Goal: Task Accomplishment & Management: Complete application form

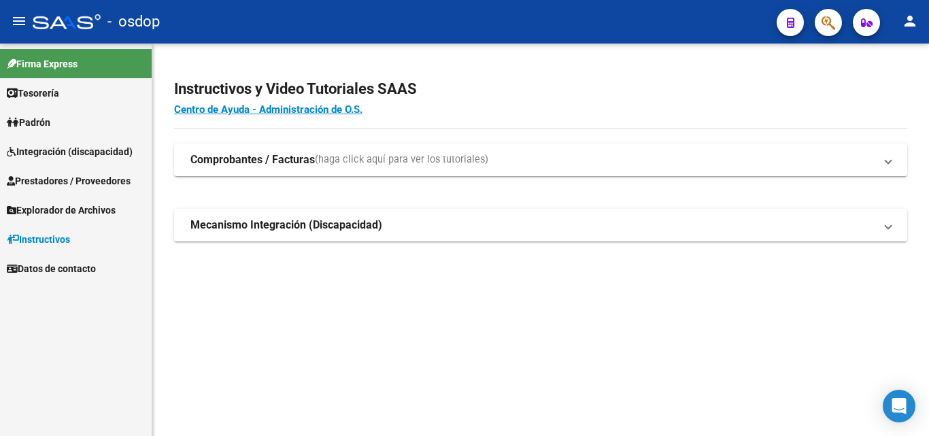
click at [66, 177] on span "Prestadores / Proveedores" at bounding box center [69, 180] width 124 height 15
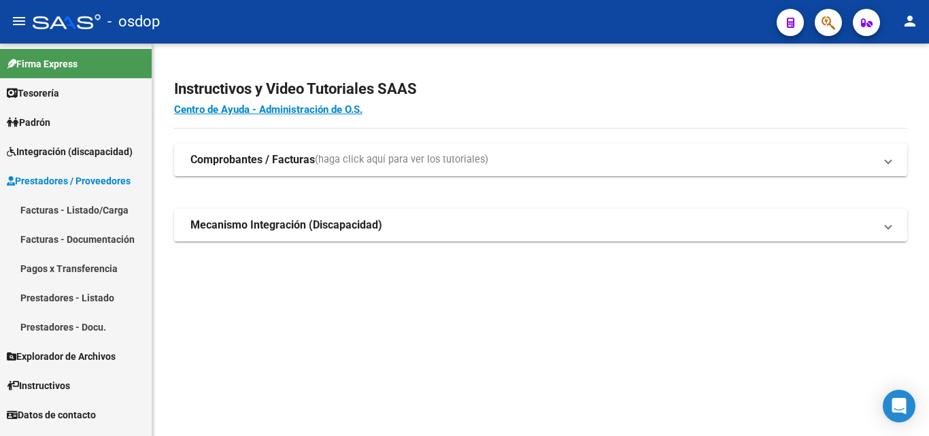
click at [63, 207] on link "Facturas - Listado/Carga" at bounding box center [76, 209] width 152 height 29
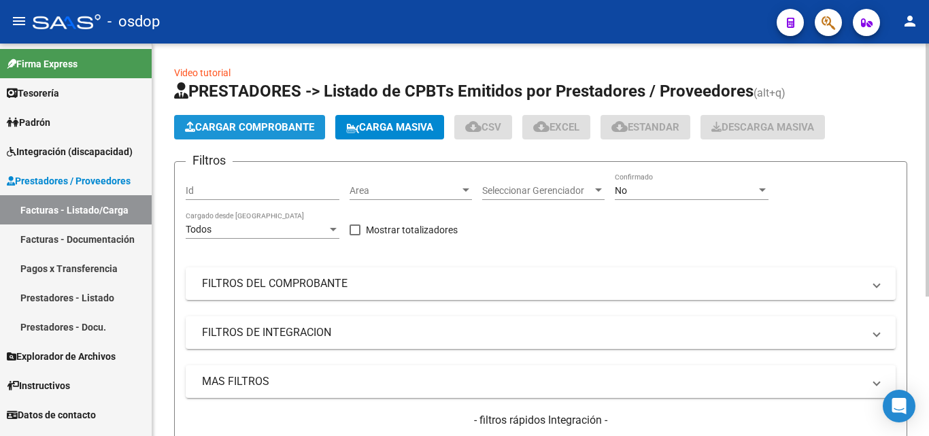
click at [252, 128] on span "Cargar Comprobante" at bounding box center [249, 127] width 129 height 12
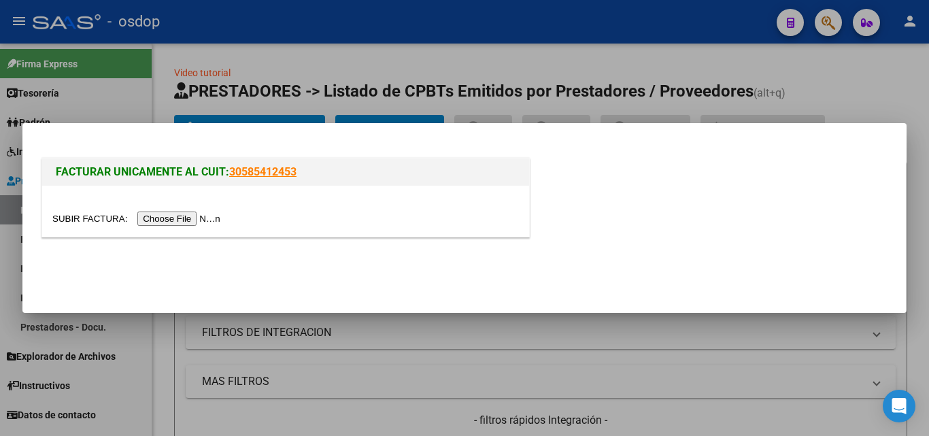
click at [182, 220] on input "file" at bounding box center [138, 218] width 172 height 14
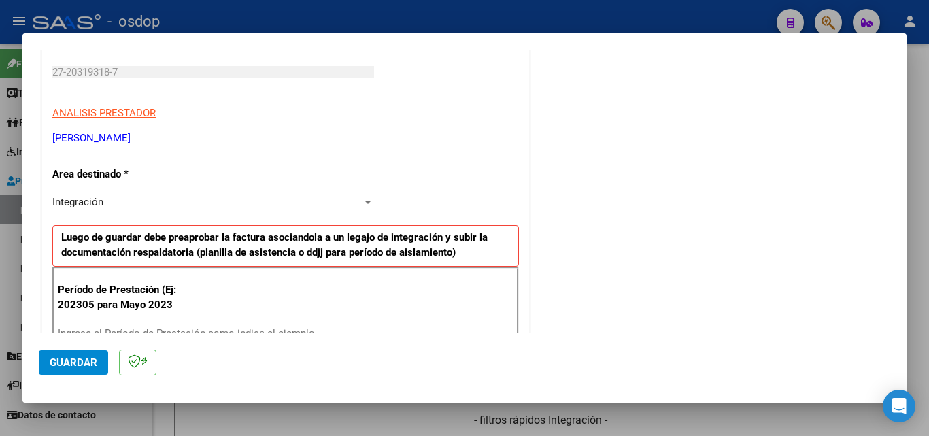
scroll to position [272, 0]
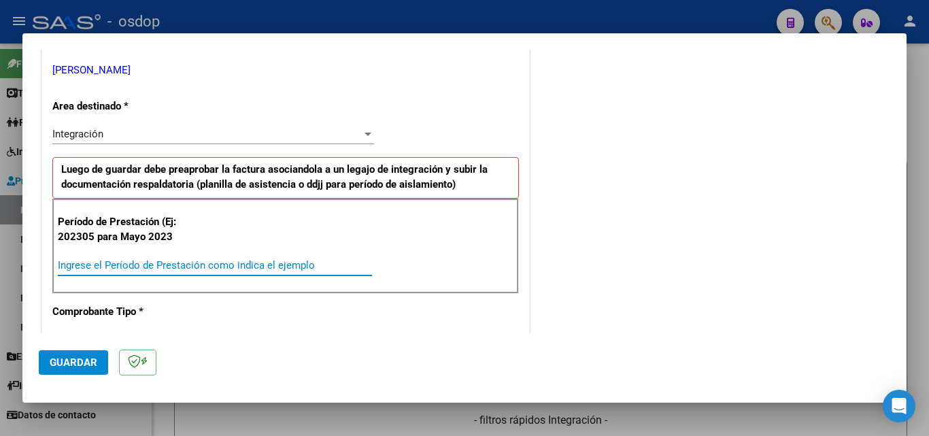
click at [131, 264] on input "Ingrese el Período de Prestación como indica el ejemplo" at bounding box center [215, 265] width 314 height 12
type input "202507"
click at [77, 368] on span "Guardar" at bounding box center [74, 362] width 48 height 12
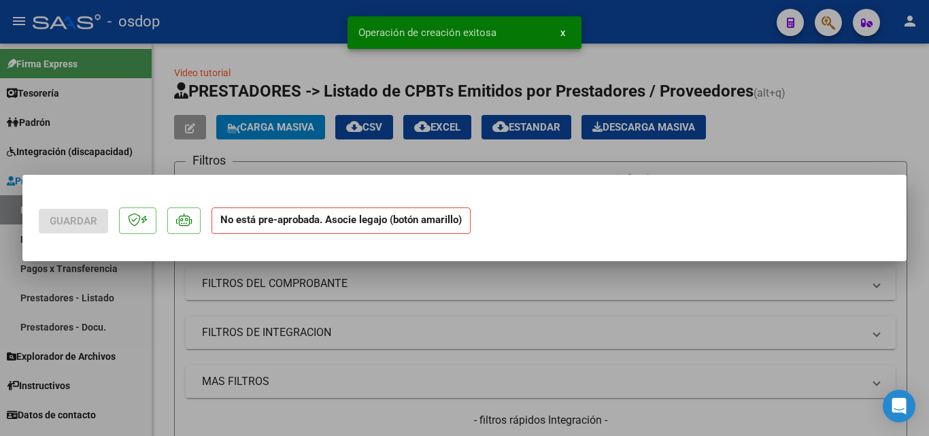
scroll to position [0, 0]
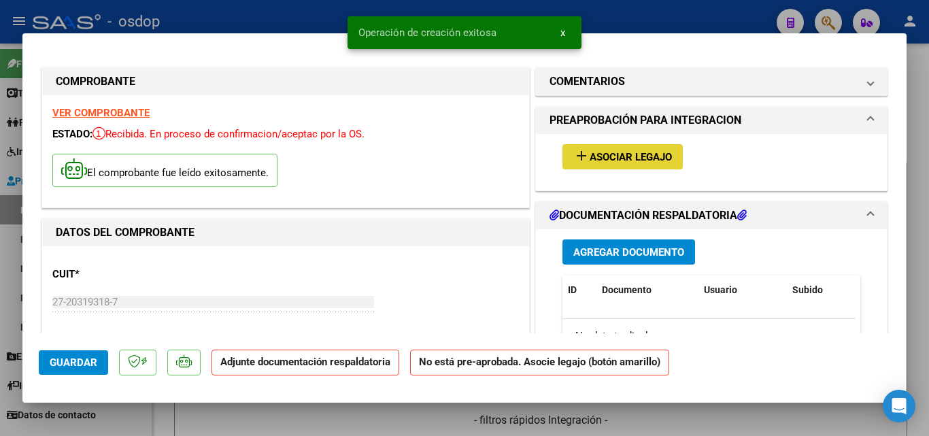
click at [575, 156] on mat-icon "add" at bounding box center [581, 156] width 16 height 16
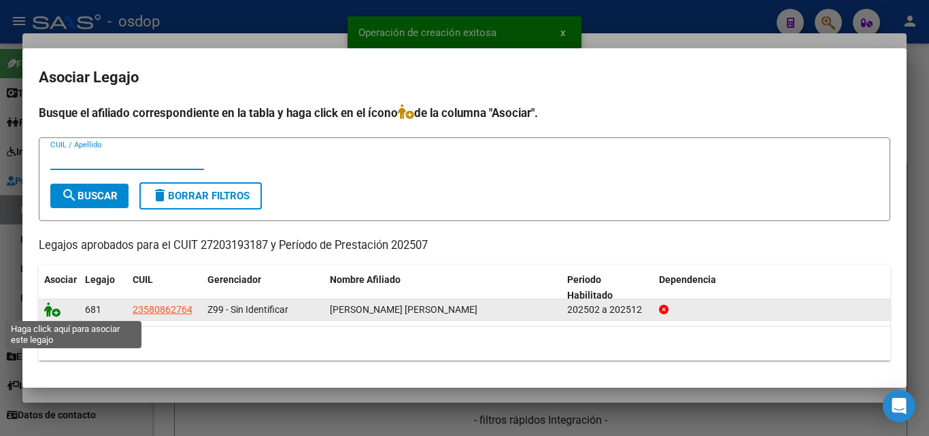
click at [52, 311] on icon at bounding box center [52, 309] width 16 height 15
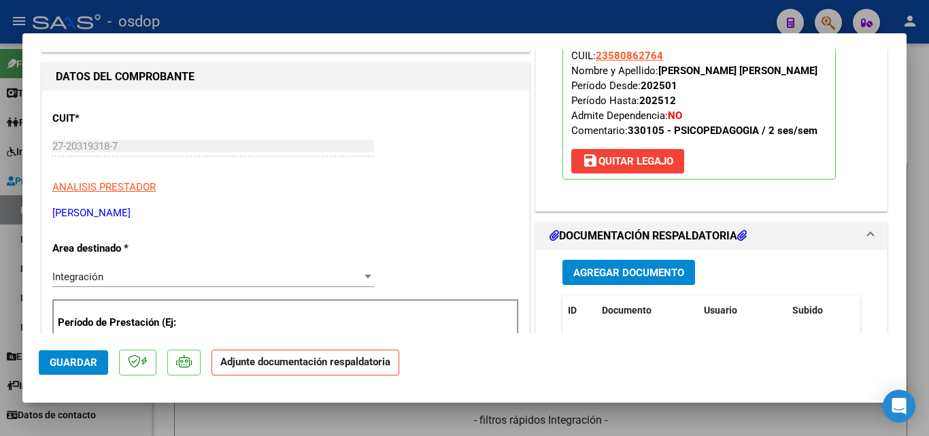
scroll to position [204, 0]
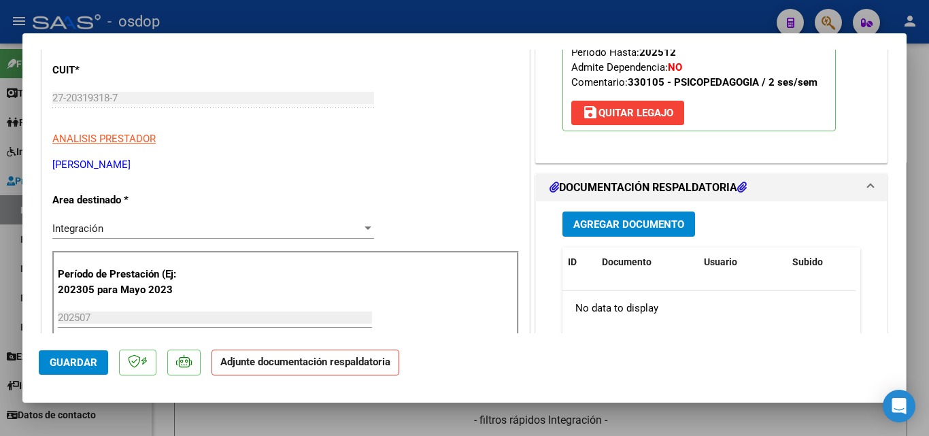
click at [608, 231] on span "Agregar Documento" at bounding box center [628, 224] width 111 height 12
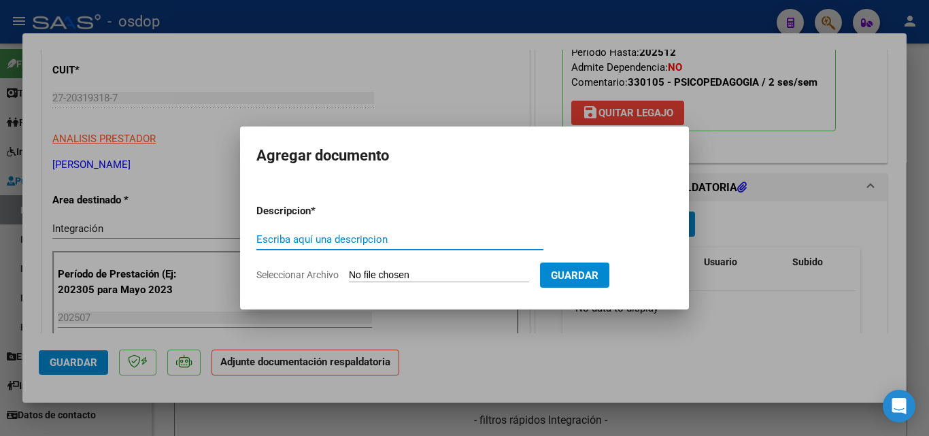
click at [325, 241] on input "Escriba aquí una descripcion" at bounding box center [399, 239] width 287 height 12
type input "ddjj"
click at [382, 269] on input "Seleccionar Archivo" at bounding box center [439, 275] width 180 height 13
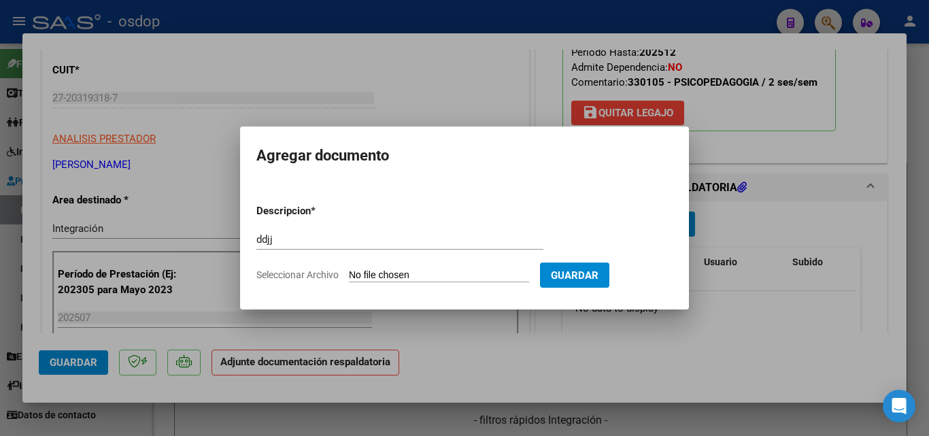
type input "C:\fakepath\asistencia [PERSON_NAME][DATE].pdf"
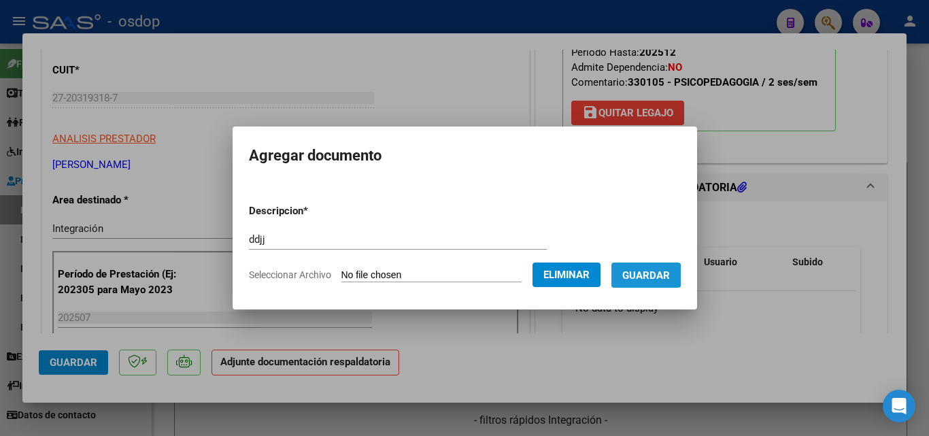
click at [660, 275] on span "Guardar" at bounding box center [646, 275] width 48 height 12
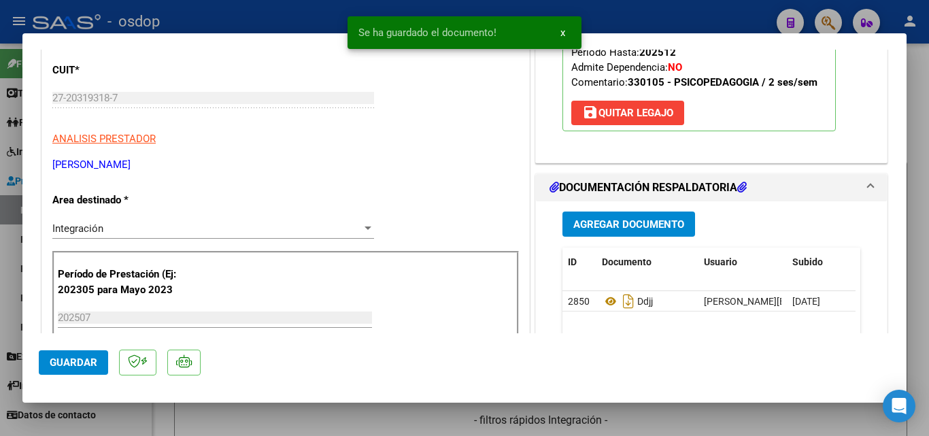
click at [619, 19] on div at bounding box center [464, 218] width 929 height 436
type input "$ 0,00"
